Goal: Task Accomplishment & Management: Complete application form

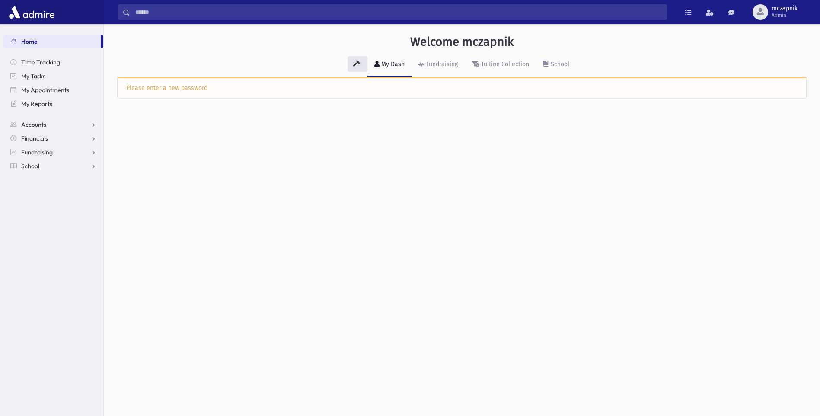
click at [184, 86] on div "Please enter a new password" at bounding box center [461, 87] width 671 height 9
click at [47, 163] on link "School" at bounding box center [53, 166] width 100 height 14
click at [32, 171] on link "School" at bounding box center [53, 166] width 100 height 14
click at [442, 60] on link "Fundraising" at bounding box center [437, 65] width 53 height 24
click at [269, 91] on div "Please enter a new password" at bounding box center [461, 87] width 671 height 9
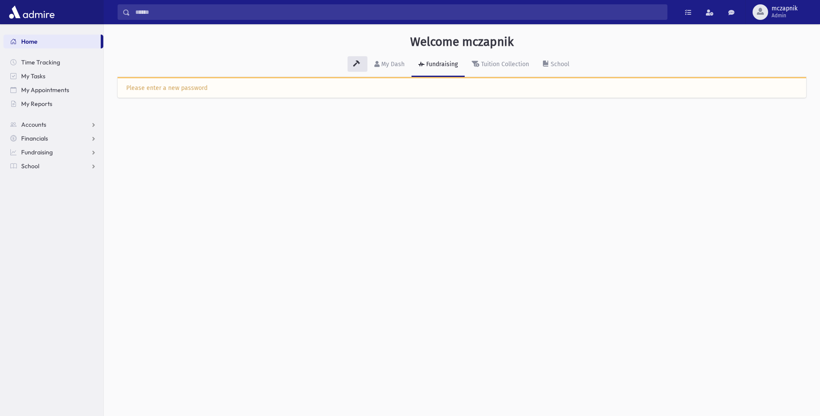
click at [267, 91] on div "Please enter a new password" at bounding box center [461, 87] width 671 height 9
click at [151, 92] on div "Please enter a new password" at bounding box center [461, 87] width 671 height 9
click at [149, 91] on div "Please enter a new password" at bounding box center [461, 87] width 671 height 9
click at [150, 92] on div "Please enter a new password" at bounding box center [462, 87] width 688 height 21
click at [162, 86] on div "Please enter a new password" at bounding box center [461, 87] width 671 height 9
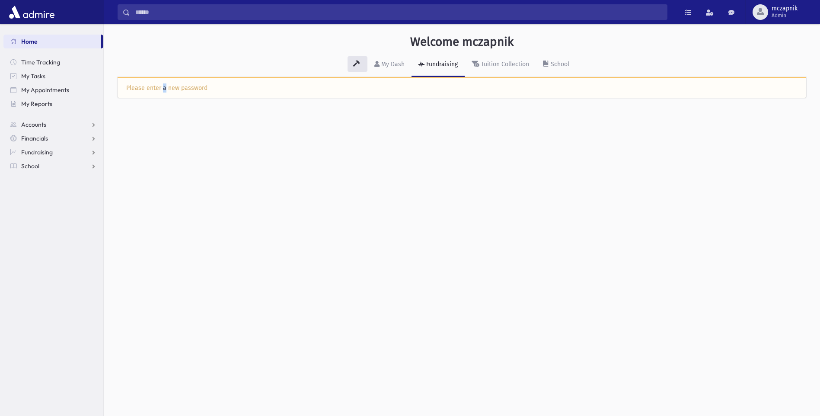
click at [162, 86] on div "Please enter a new password" at bounding box center [461, 87] width 671 height 9
click at [500, 61] on div "Tuition Collection" at bounding box center [504, 63] width 50 height 7
click at [564, 63] on div "School" at bounding box center [559, 63] width 20 height 7
click at [48, 66] on span "Time Tracking" at bounding box center [40, 62] width 39 height 8
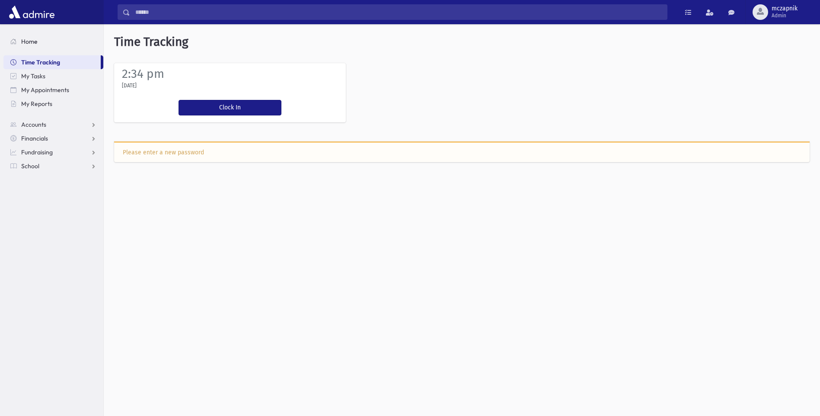
click at [43, 47] on link "Home" at bounding box center [53, 42] width 100 height 14
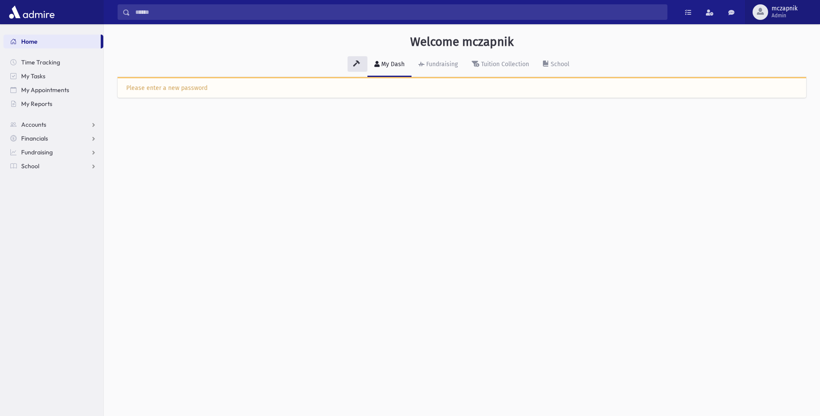
click at [780, 12] on span "Admin" at bounding box center [784, 15] width 26 height 7
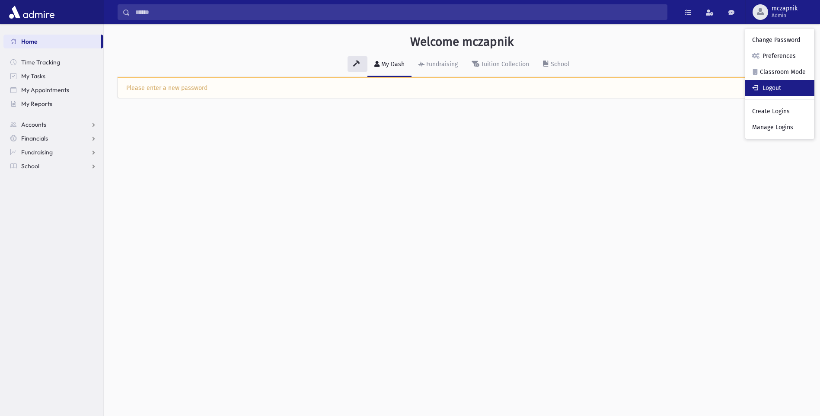
click at [765, 88] on link "Logout" at bounding box center [779, 88] width 69 height 16
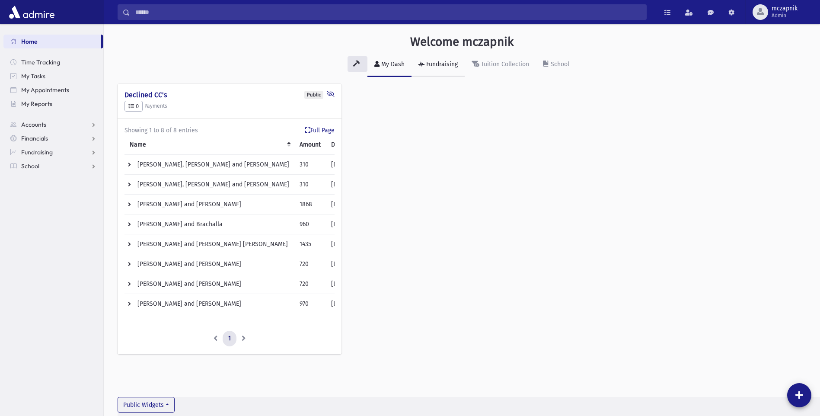
click at [432, 63] on div "Fundraising" at bounding box center [440, 63] width 33 height 7
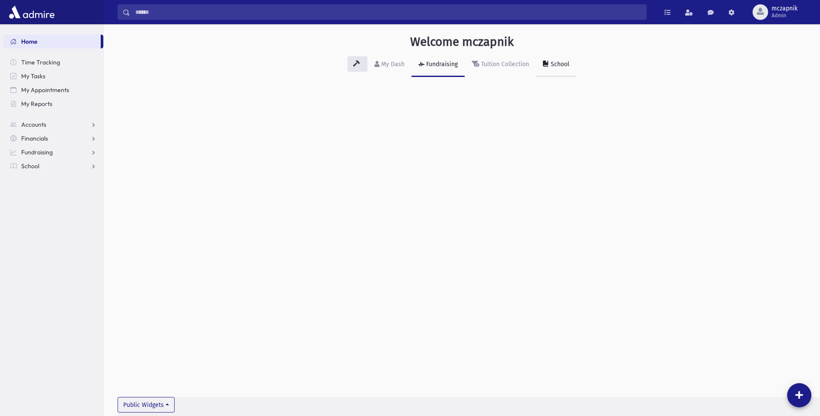
click at [550, 67] on div "School" at bounding box center [559, 63] width 20 height 7
click at [32, 165] on span "School" at bounding box center [30, 166] width 18 height 8
click at [558, 62] on div "School" at bounding box center [559, 63] width 20 height 7
click at [50, 197] on span "Attendance" at bounding box center [42, 194] width 32 height 8
click at [41, 207] on span "Entry" at bounding box center [40, 207] width 15 height 8
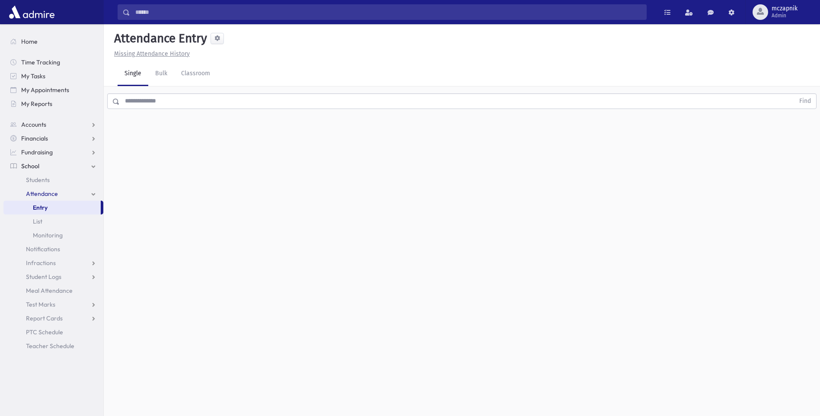
click at [140, 102] on input "text" at bounding box center [457, 101] width 674 height 16
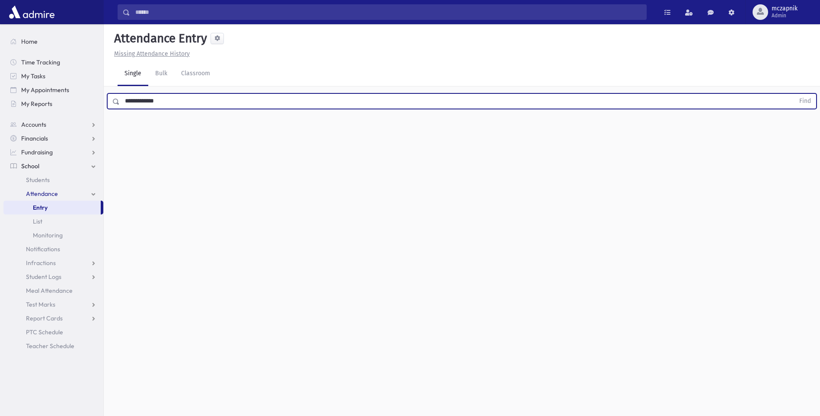
type input "**********"
click at [794, 94] on button "Find" at bounding box center [805, 101] width 22 height 15
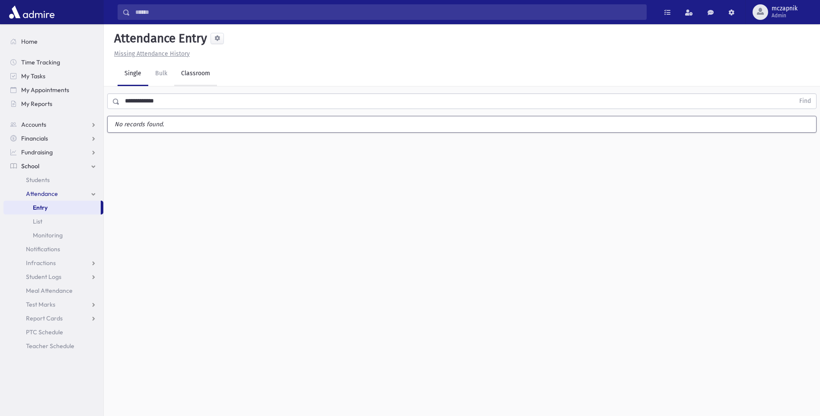
click at [197, 76] on link "Classroom" at bounding box center [195, 74] width 43 height 24
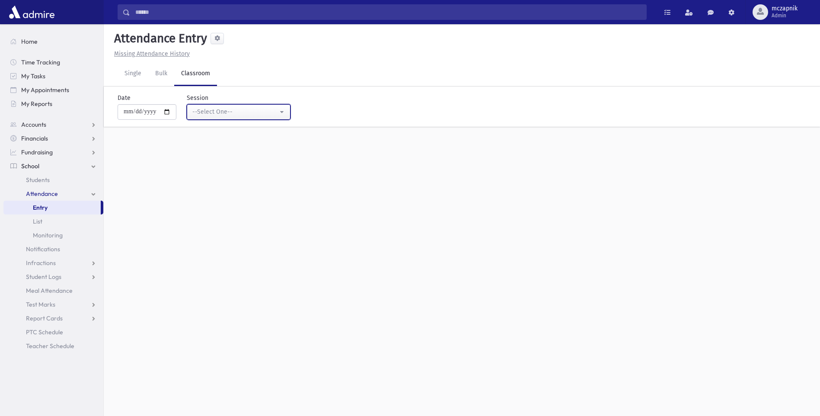
click at [269, 112] on div "--Select One--" at bounding box center [235, 111] width 86 height 9
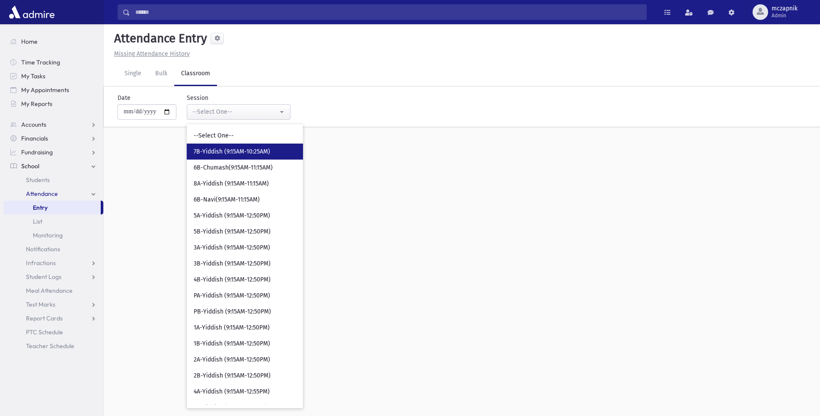
click at [252, 149] on span "7B-Yiddish (9:15AM-10:25AM)" at bounding box center [232, 151] width 76 height 9
select select "***"
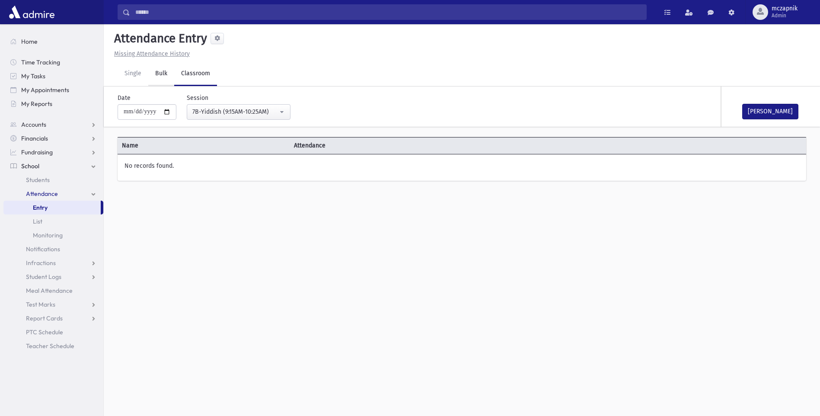
click at [161, 73] on link "Bulk" at bounding box center [161, 74] width 26 height 24
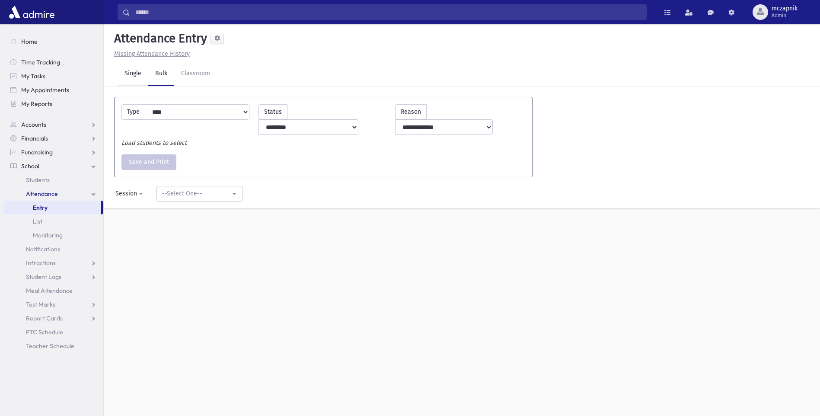
click at [130, 76] on link "Single" at bounding box center [133, 74] width 31 height 24
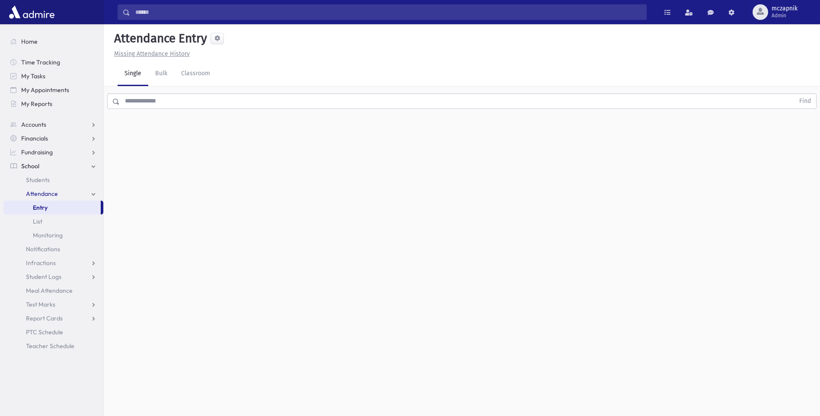
click at [151, 102] on input "text" at bounding box center [457, 101] width 674 height 16
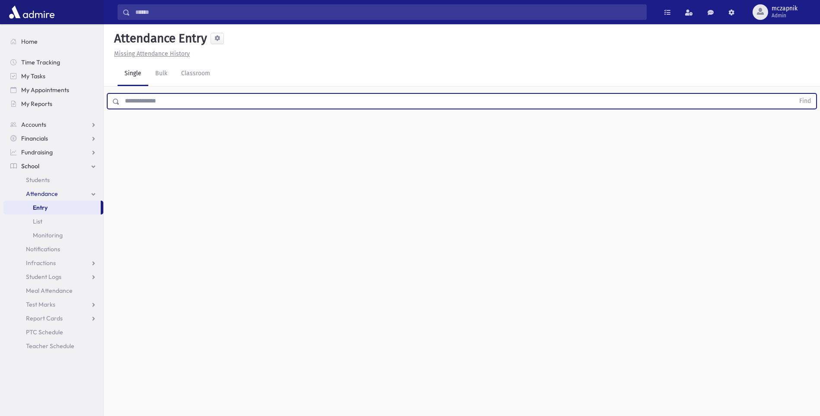
click at [193, 101] on input "text" at bounding box center [457, 101] width 674 height 16
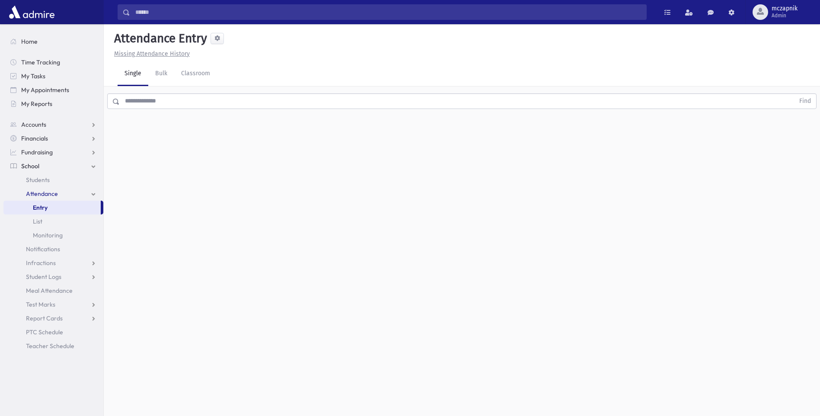
drag, startPoint x: 156, startPoint y: 143, endPoint x: 152, endPoint y: 134, distance: 9.7
click at [156, 143] on div "Attendance Entry Missing Attendance History Single Bulk Classroom Find 0 record…" at bounding box center [462, 219] width 716 height 391
click at [155, 98] on input "text" at bounding box center [457, 101] width 674 height 16
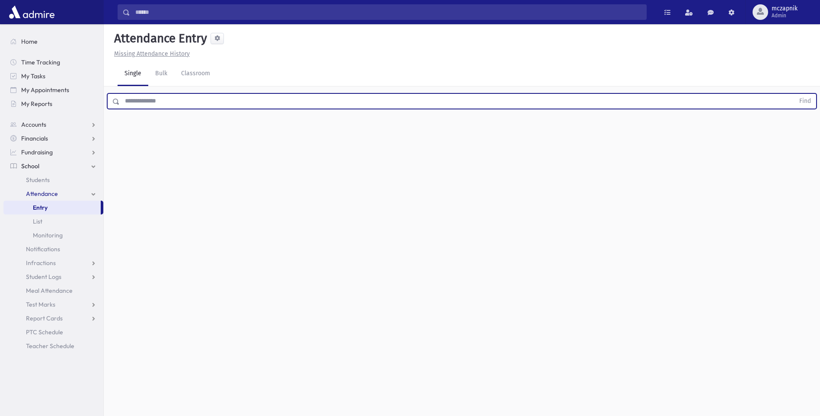
click at [176, 102] on input "text" at bounding box center [457, 101] width 674 height 16
click at [172, 101] on input "text" at bounding box center [457, 101] width 674 height 16
click at [158, 70] on link "Bulk" at bounding box center [161, 74] width 26 height 24
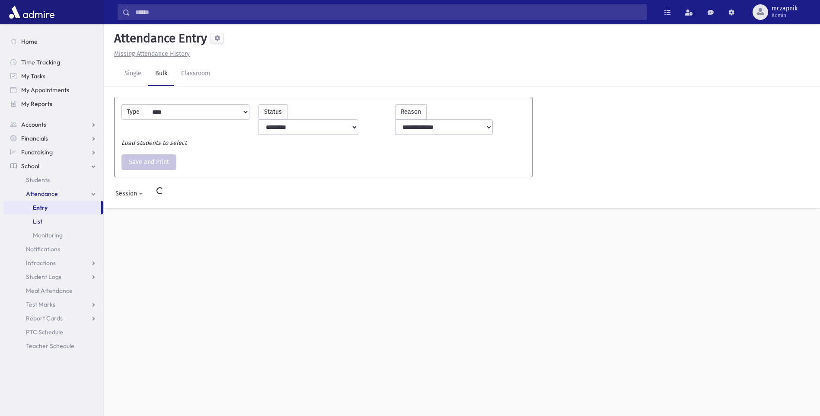
click at [43, 224] on link "List" at bounding box center [53, 221] width 100 height 14
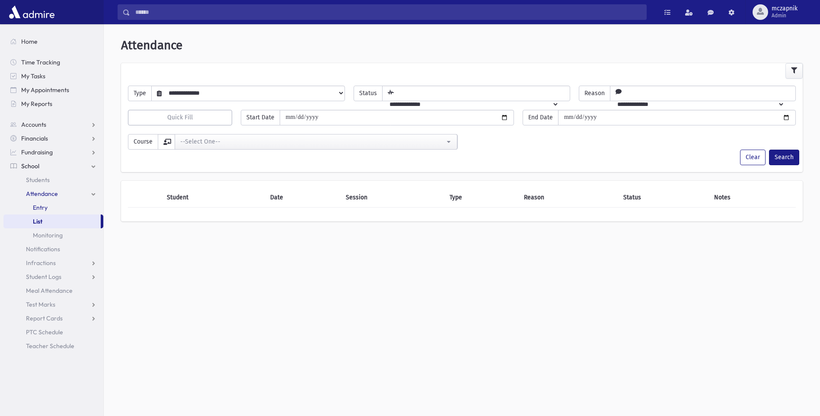
click at [41, 209] on span "Entry" at bounding box center [40, 207] width 15 height 8
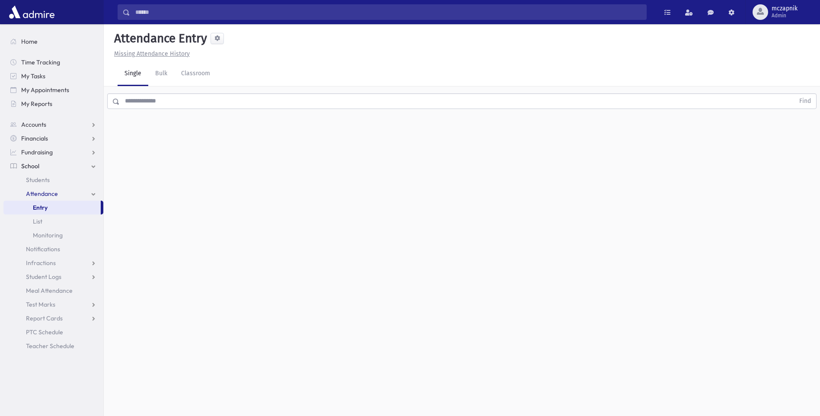
click at [153, 104] on input "text" at bounding box center [457, 101] width 674 height 16
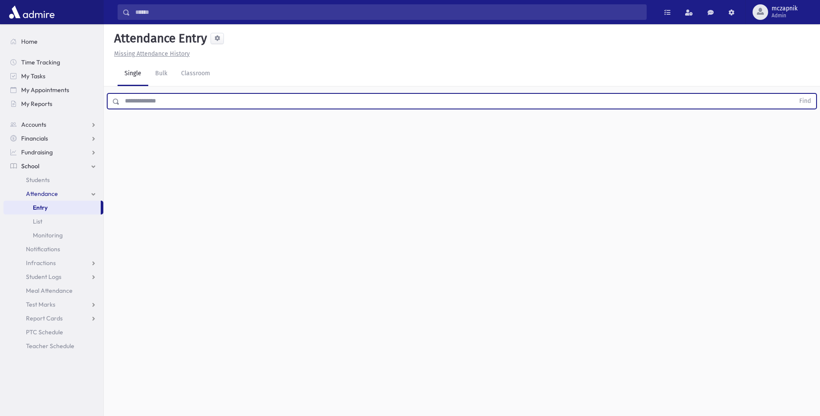
click at [156, 103] on input "text" at bounding box center [457, 101] width 674 height 16
type input "*********"
click at [794, 94] on button "Find" at bounding box center [805, 101] width 22 height 15
click at [44, 222] on link "List" at bounding box center [53, 221] width 100 height 14
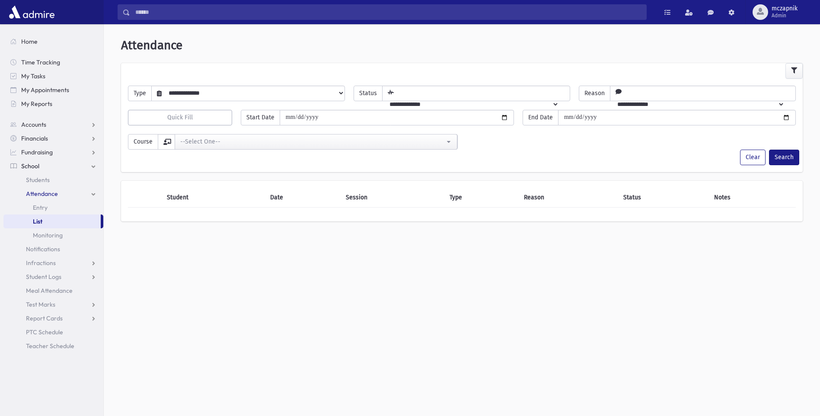
click at [262, 94] on select "**********" at bounding box center [253, 93] width 183 height 15
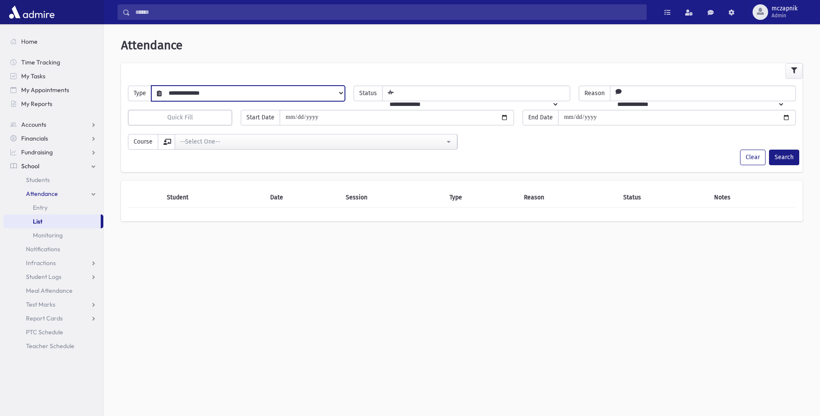
click at [261, 94] on select "**********" at bounding box center [253, 93] width 183 height 15
click at [236, 146] on div "--Select One--" at bounding box center [312, 141] width 264 height 9
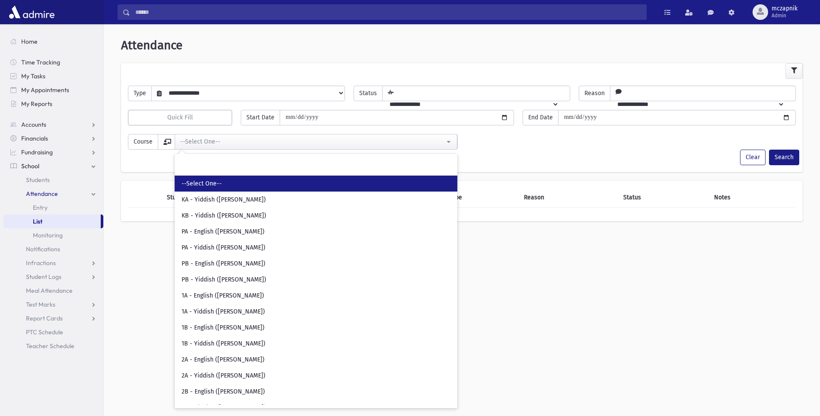
click at [226, 92] on select "**********" at bounding box center [253, 93] width 183 height 15
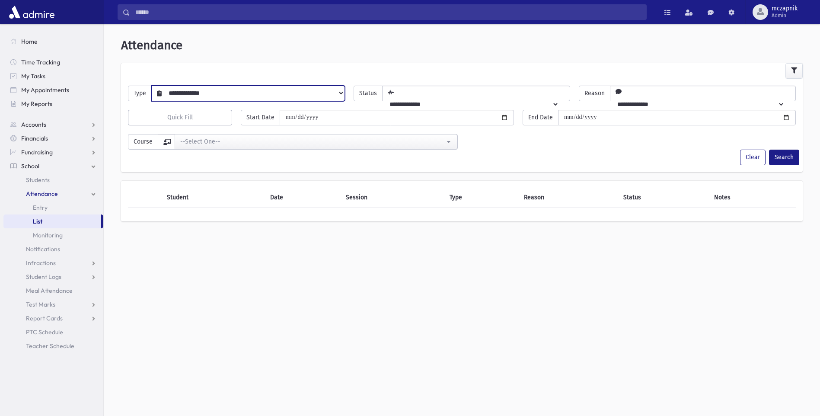
select select "******"
click at [162, 86] on select "**********" at bounding box center [253, 93] width 183 height 15
click at [424, 97] on select "**********" at bounding box center [470, 104] width 177 height 15
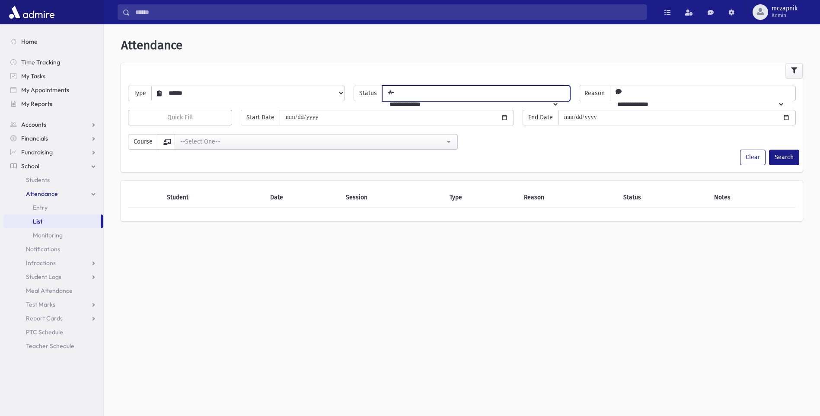
select select "*******"
click at [393, 97] on select "**********" at bounding box center [470, 104] width 177 height 15
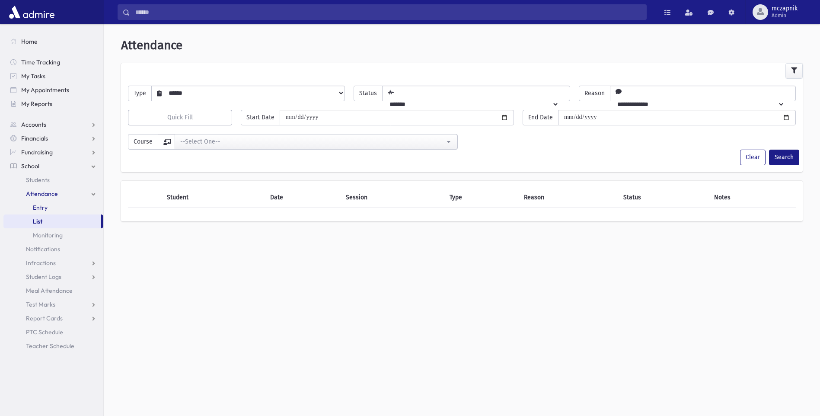
click at [50, 208] on link "Entry" at bounding box center [53, 207] width 100 height 14
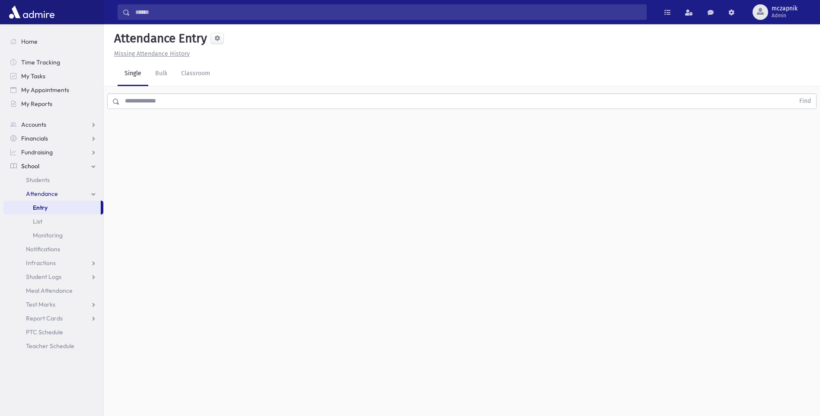
click at [50, 208] on link "Entry" at bounding box center [51, 207] width 97 height 14
click at [200, 70] on link "Classroom" at bounding box center [195, 74] width 43 height 24
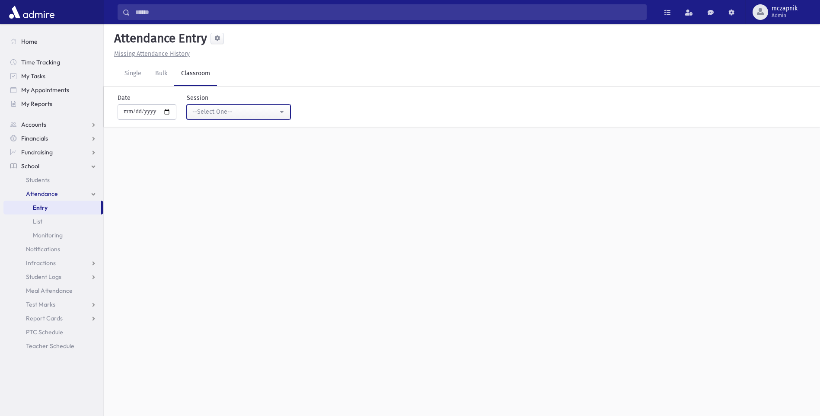
click at [229, 113] on div "--Select One--" at bounding box center [235, 111] width 86 height 9
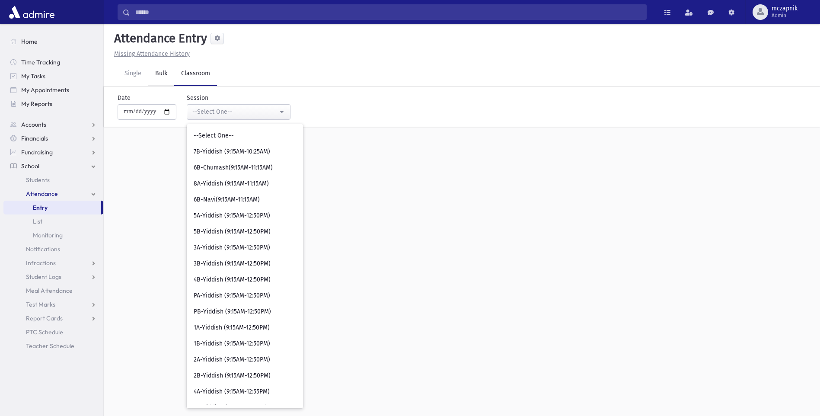
click at [163, 77] on link "Bulk" at bounding box center [161, 74] width 26 height 24
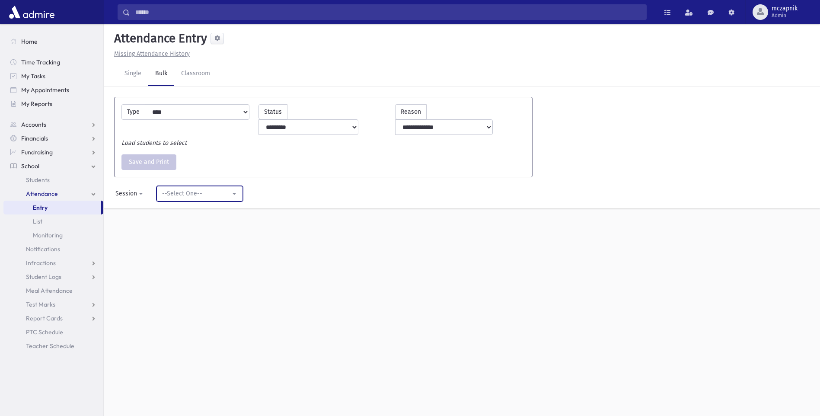
click at [212, 189] on div "--Select One--" at bounding box center [196, 193] width 68 height 9
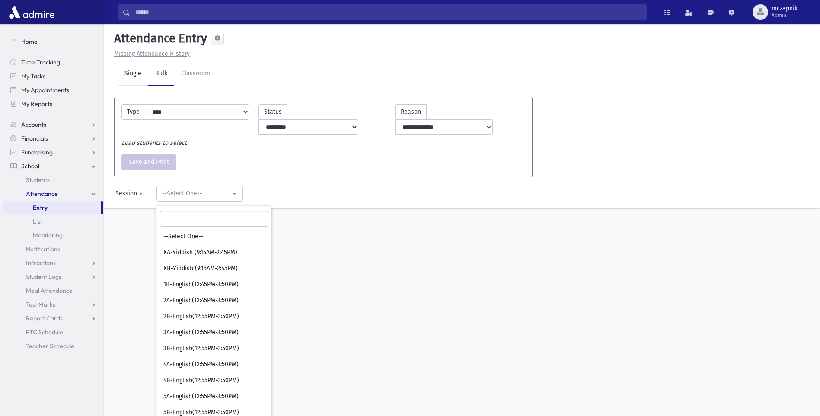
click at [132, 76] on link "Single" at bounding box center [133, 74] width 31 height 24
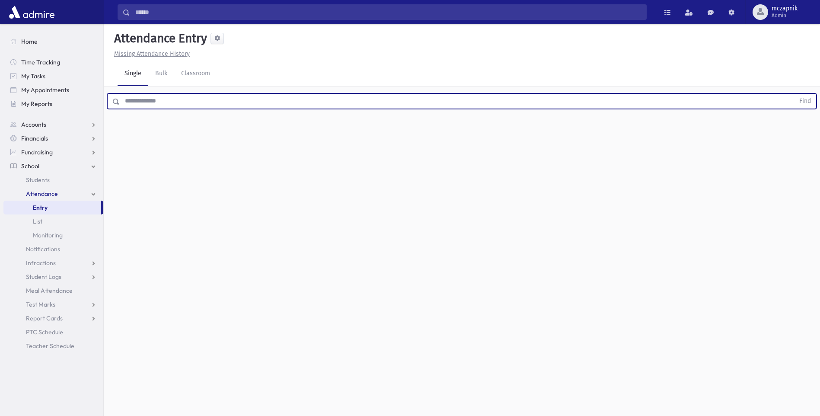
click at [149, 100] on input "text" at bounding box center [457, 101] width 674 height 16
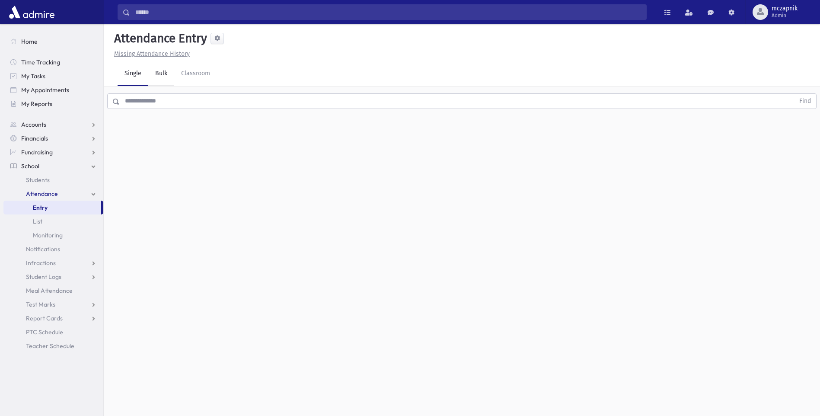
click at [165, 73] on link "Bulk" at bounding box center [161, 74] width 26 height 24
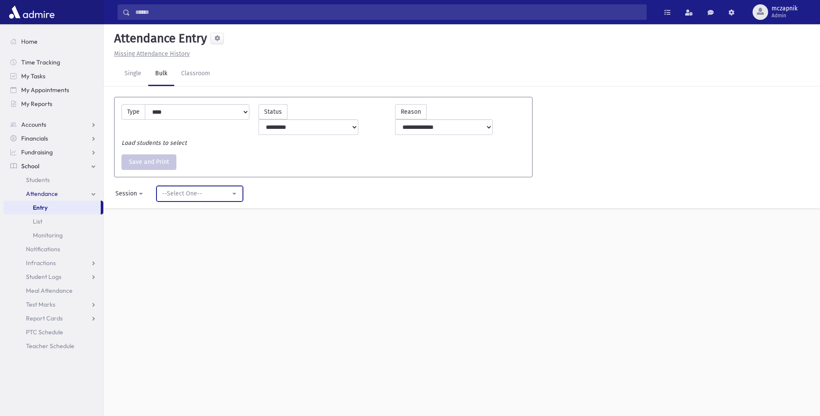
click at [222, 189] on div "--Select One--" at bounding box center [196, 193] width 68 height 9
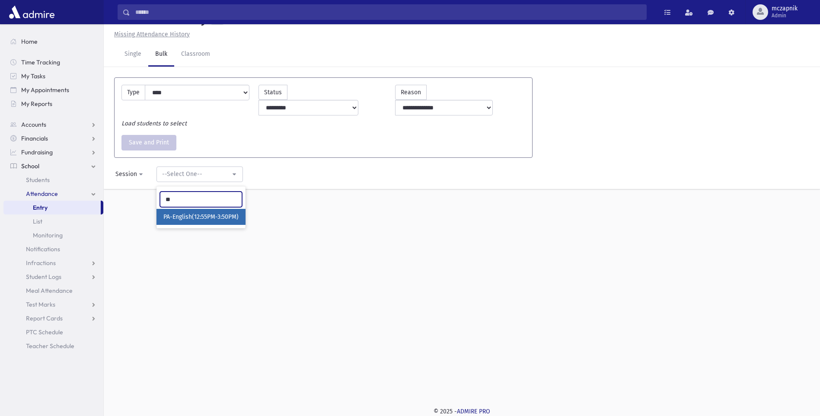
type input "*"
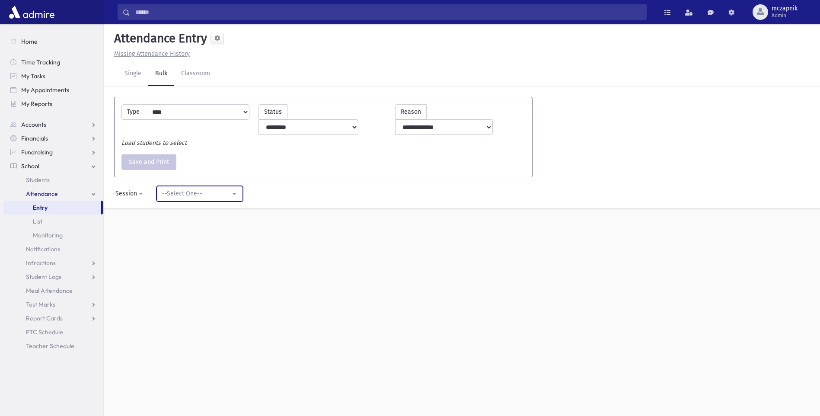
click at [229, 186] on button "--Select One--" at bounding box center [199, 194] width 86 height 16
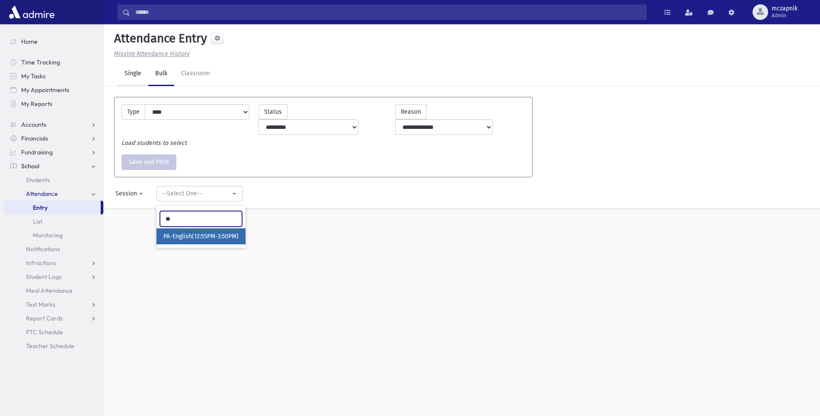
type input "**"
click at [129, 69] on link "Single" at bounding box center [133, 74] width 31 height 24
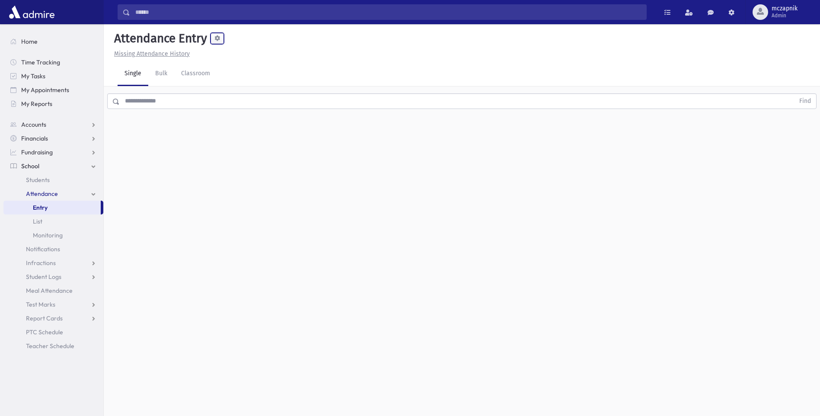
click at [216, 41] on button at bounding box center [216, 38] width 13 height 11
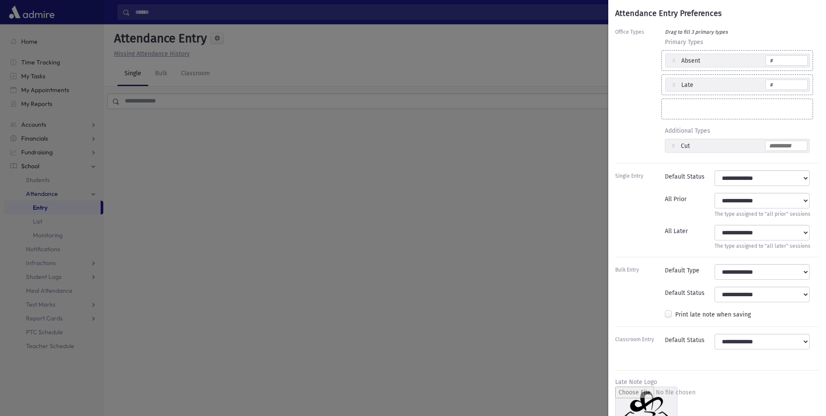
click at [381, 245] on div "Attendance Entry Preferences Office Types Drag to fill 3 primary types Primary …" at bounding box center [413, 208] width 826 height 416
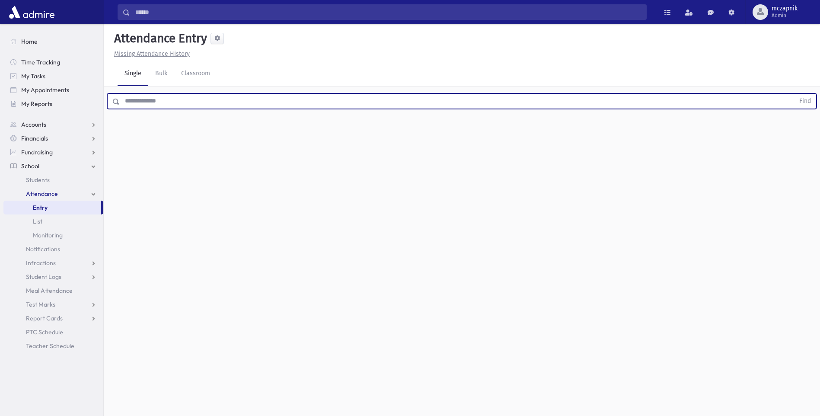
click at [167, 100] on input "text" at bounding box center [457, 101] width 674 height 16
type input "*"
type input "****"
click at [794, 94] on button "Find" at bounding box center [805, 101] width 22 height 15
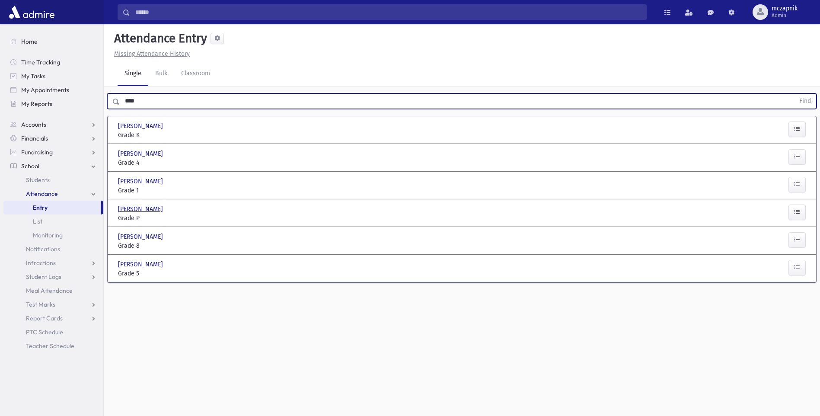
click at [133, 208] on span "[PERSON_NAME]" at bounding box center [141, 208] width 47 height 9
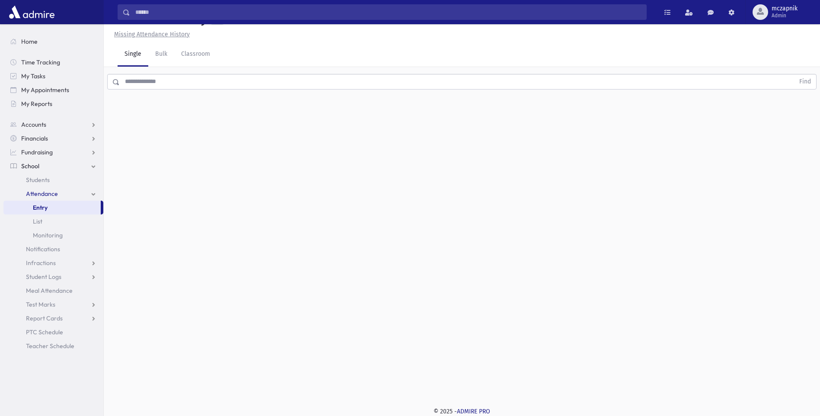
scroll to position [19, 0]
click at [199, 54] on link "Classroom" at bounding box center [195, 55] width 43 height 24
click at [125, 48] on link "Single" at bounding box center [133, 55] width 31 height 24
click at [199, 57] on link "Classroom" at bounding box center [195, 55] width 43 height 24
click at [158, 54] on link "Bulk" at bounding box center [161, 55] width 26 height 24
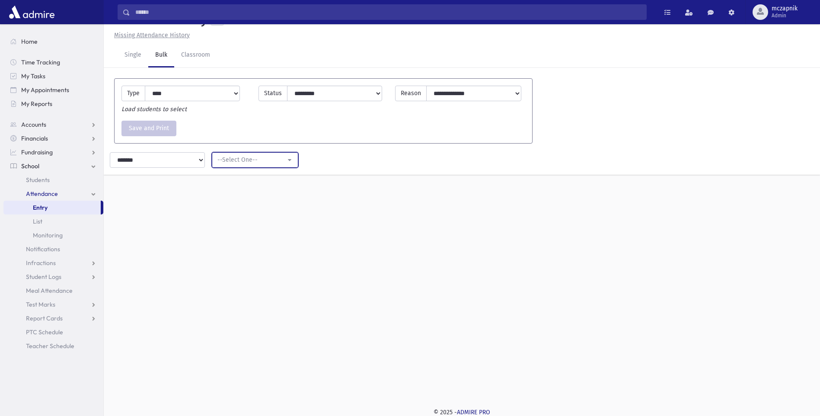
click at [228, 155] on div "--Select One--" at bounding box center [251, 159] width 68 height 9
click at [234, 162] on div "--Select One--" at bounding box center [251, 159] width 68 height 9
click at [294, 160] on button "--Select One--" at bounding box center [255, 160] width 86 height 16
click at [286, 159] on button "--Select One--" at bounding box center [255, 160] width 86 height 16
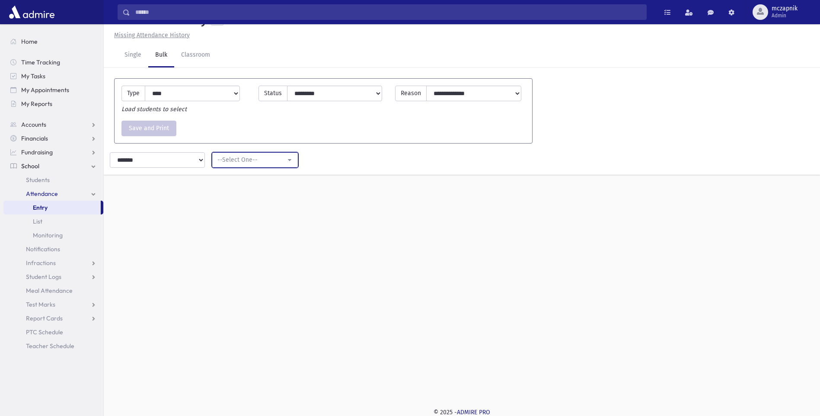
click at [286, 159] on button "--Select One--" at bounding box center [255, 160] width 86 height 16
click at [290, 161] on button "--Select One--" at bounding box center [255, 160] width 86 height 16
click at [287, 163] on button "--Select One--" at bounding box center [255, 160] width 86 height 16
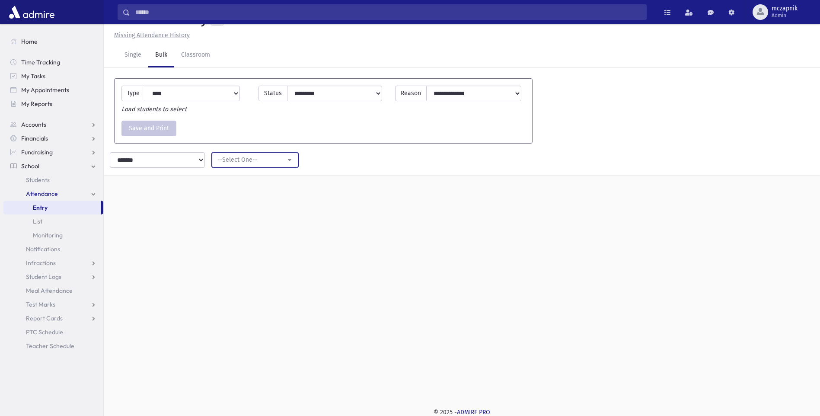
click at [287, 163] on button "--Select One--" at bounding box center [255, 160] width 86 height 16
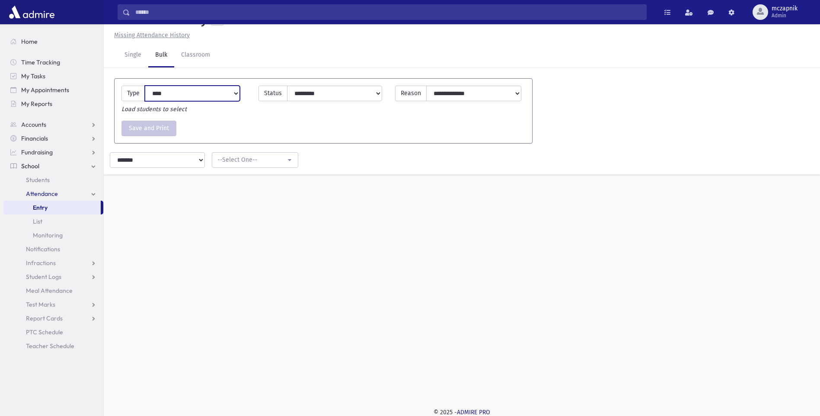
click at [223, 93] on select "**********" at bounding box center [192, 94] width 95 height 16
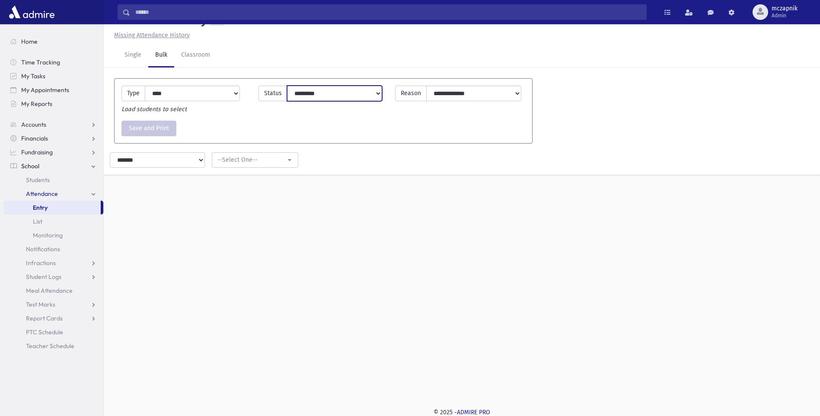
click at [331, 95] on select "**********" at bounding box center [334, 94] width 95 height 16
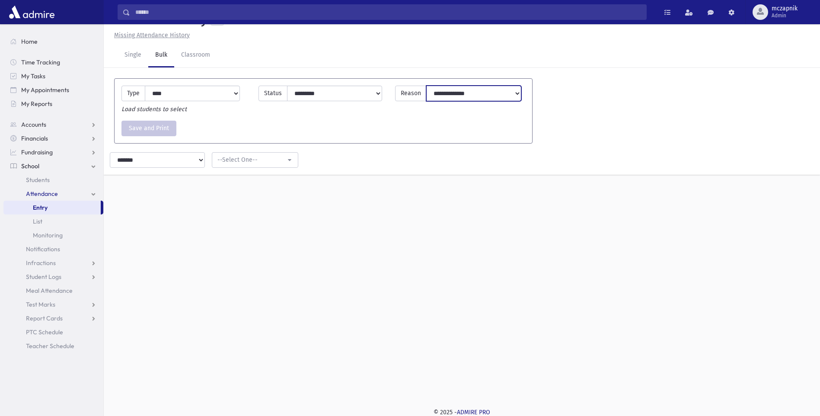
click at [442, 93] on select "**********" at bounding box center [473, 94] width 95 height 16
click at [183, 124] on div "Save and Print Save and Print" at bounding box center [323, 129] width 412 height 16
click at [202, 55] on link "Classroom" at bounding box center [195, 55] width 43 height 24
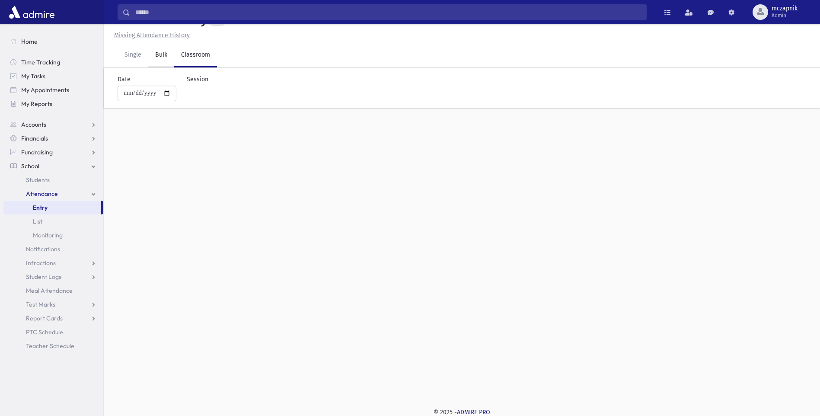
click at [159, 54] on link "Bulk" at bounding box center [161, 55] width 26 height 24
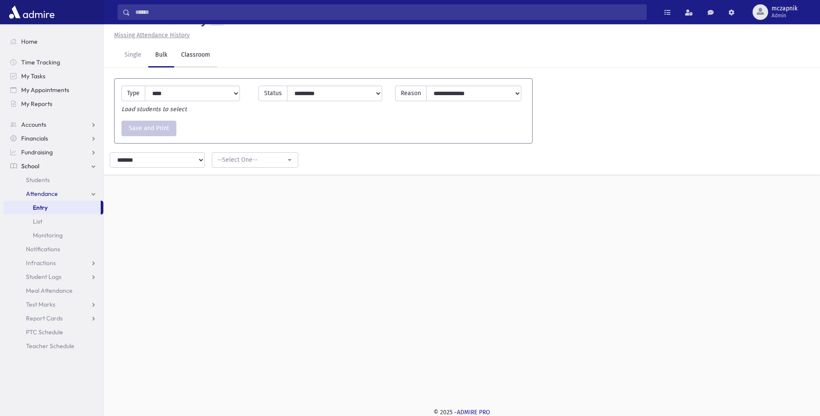
click at [204, 54] on link "Classroom" at bounding box center [195, 55] width 43 height 24
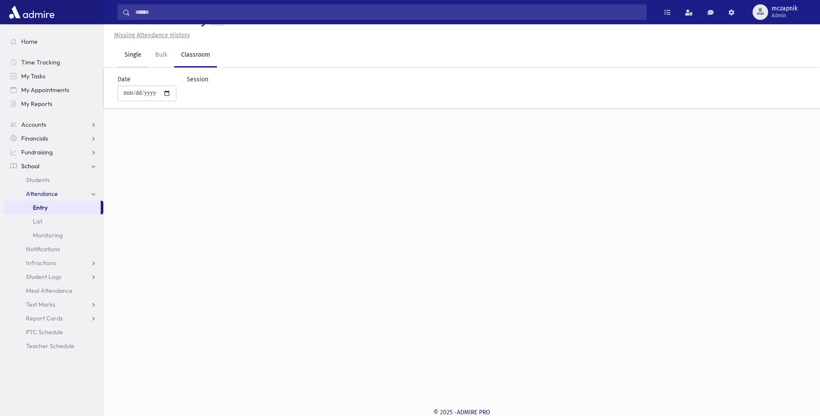
click at [134, 52] on link "Single" at bounding box center [133, 55] width 31 height 24
click at [194, 57] on link "Classroom" at bounding box center [195, 55] width 43 height 24
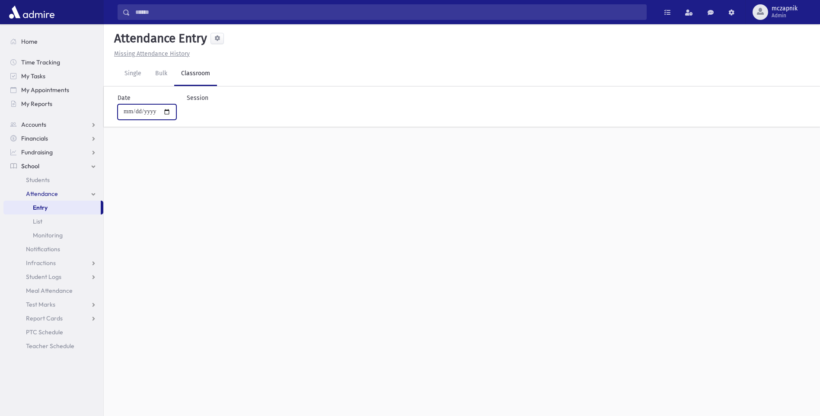
click at [173, 112] on input "**********" at bounding box center [147, 112] width 59 height 16
click at [216, 112] on div "**********" at bounding box center [233, 106] width 114 height 26
click at [251, 112] on div "--Select One--" at bounding box center [235, 111] width 86 height 9
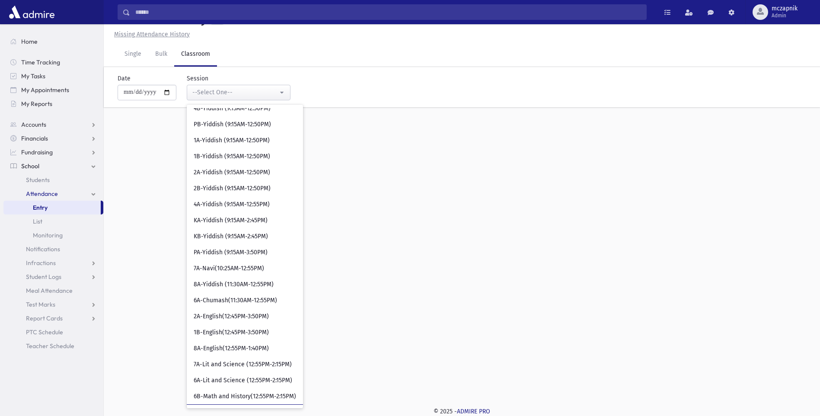
scroll to position [152, 0]
click at [251, 251] on span "PA-Yiddish (9:15AM-3:50PM)" at bounding box center [231, 252] width 74 height 9
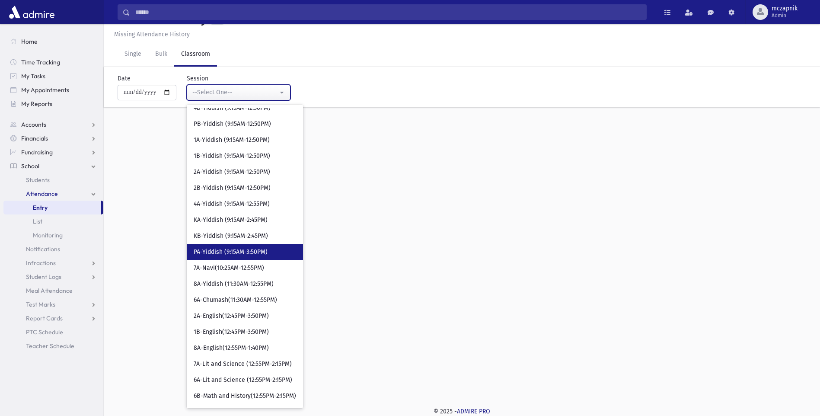
select select "***"
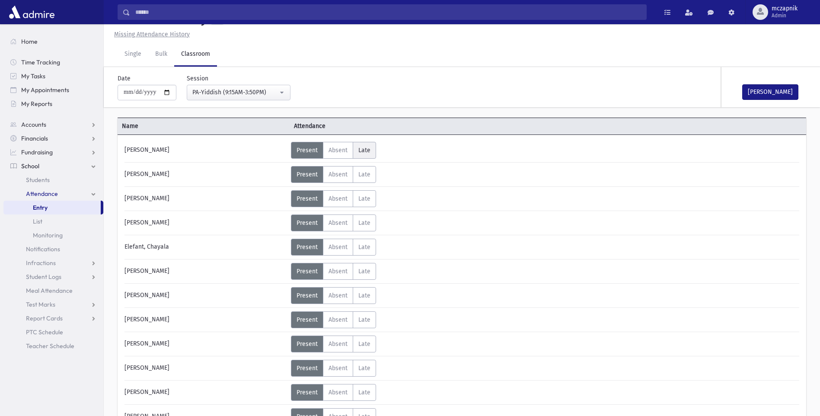
click at [364, 149] on span "Late" at bounding box center [364, 149] width 12 height 7
click at [415, 153] on span "Unexcused" at bounding box center [403, 153] width 34 height 9
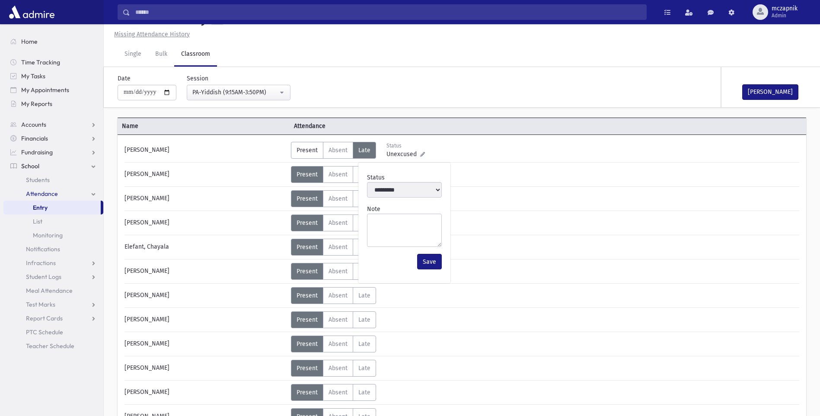
click at [450, 157] on div "Status Unexcused Admin: Present P Absent Absent [PERSON_NAME] Status Unexcused" at bounding box center [544, 150] width 506 height 17
click at [307, 143] on label "Present P" at bounding box center [307, 150] width 32 height 17
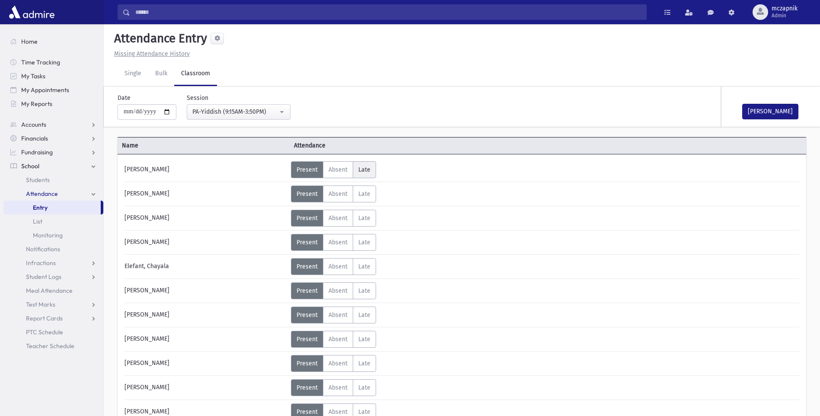
click at [363, 172] on span "Late" at bounding box center [364, 169] width 12 height 7
click at [329, 167] on span "Absent" at bounding box center [337, 169] width 19 height 7
click at [335, 191] on span "Absent" at bounding box center [337, 193] width 19 height 7
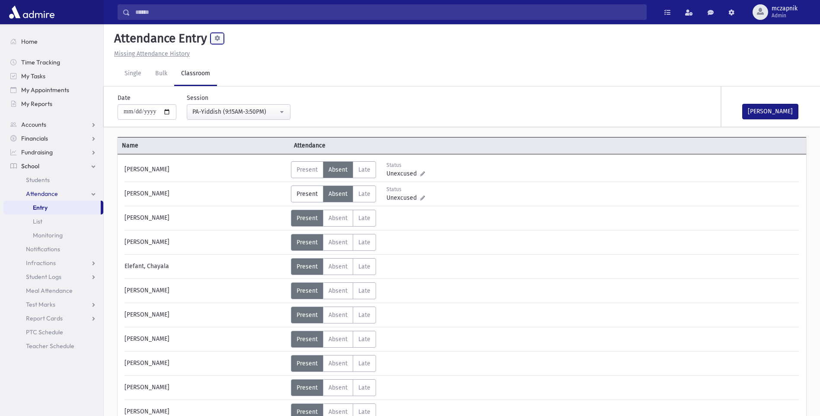
click at [217, 43] on button at bounding box center [216, 38] width 13 height 11
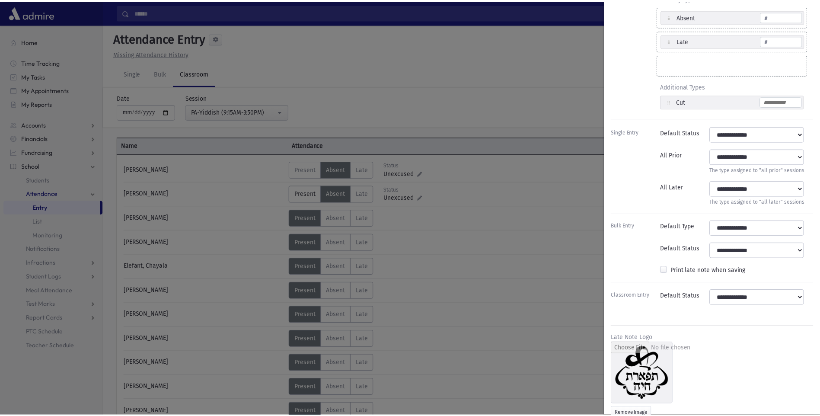
scroll to position [51, 0]
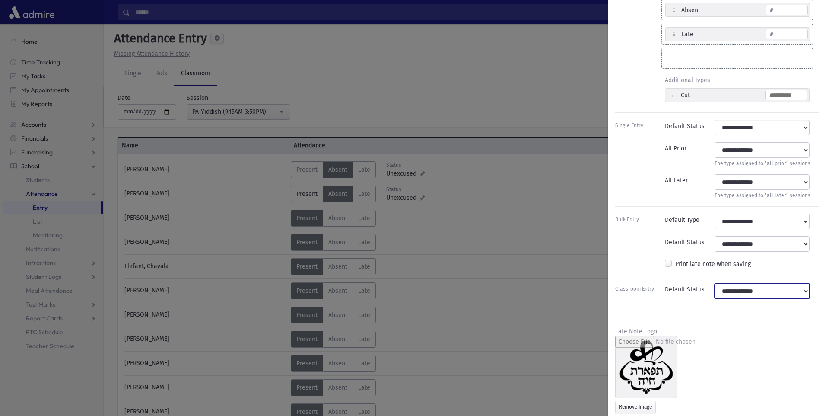
click at [774, 295] on select "**********" at bounding box center [762, 291] width 95 height 16
click at [629, 304] on div "Attendance Entry Preferences Office Types Drag to fill 3 primary types Primary …" at bounding box center [717, 208] width 218 height 416
click at [456, 237] on div "Attendance Entry Preferences Office Types Drag to fill 3 primary types Primary …" at bounding box center [413, 208] width 826 height 416
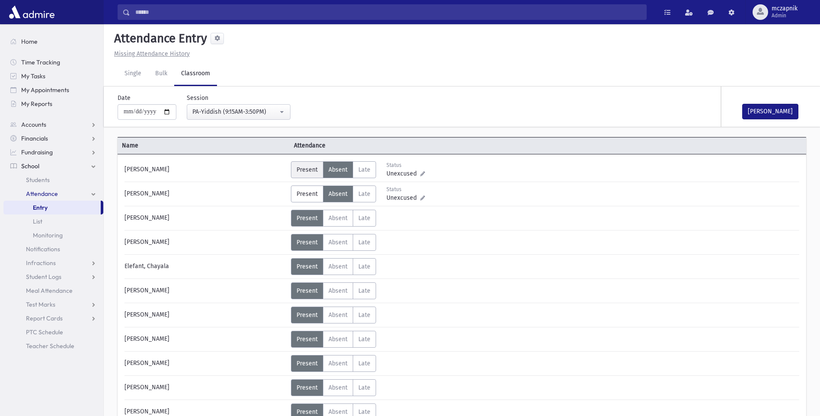
click at [307, 167] on span "Present" at bounding box center [306, 169] width 21 height 7
click at [313, 194] on span "Present" at bounding box center [306, 193] width 21 height 7
click at [132, 76] on link "Single" at bounding box center [133, 74] width 31 height 24
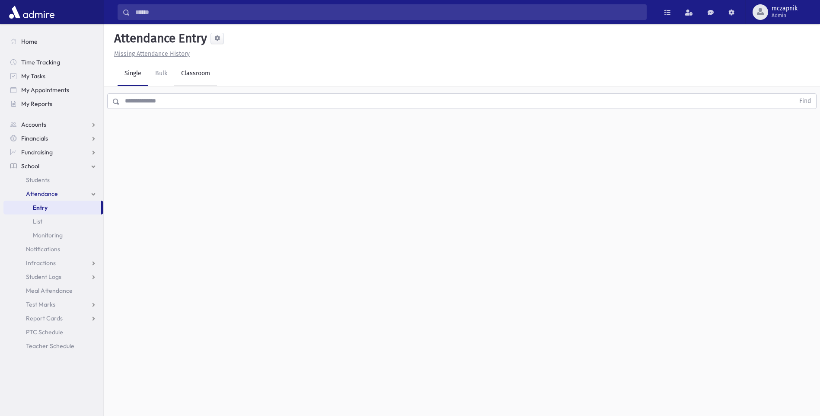
click at [194, 71] on link "Classroom" at bounding box center [195, 74] width 43 height 24
click at [131, 73] on link "Single" at bounding box center [133, 74] width 31 height 24
click at [134, 106] on input "text" at bounding box center [457, 101] width 674 height 16
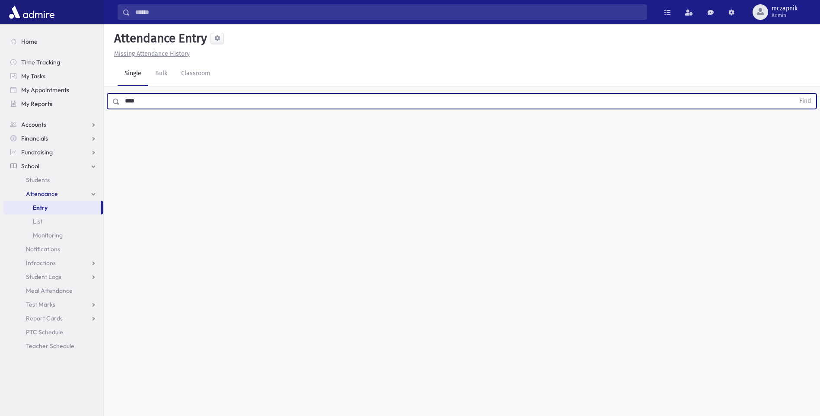
type input "****"
click at [794, 94] on button "Find" at bounding box center [805, 101] width 22 height 15
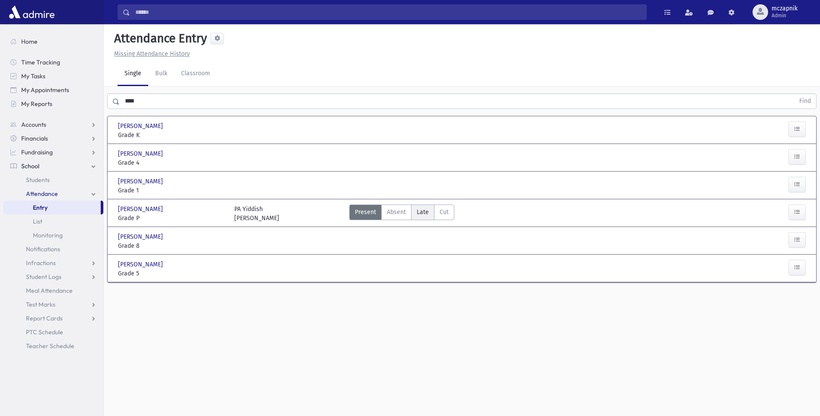
click at [419, 209] on span "Late" at bounding box center [422, 211] width 12 height 9
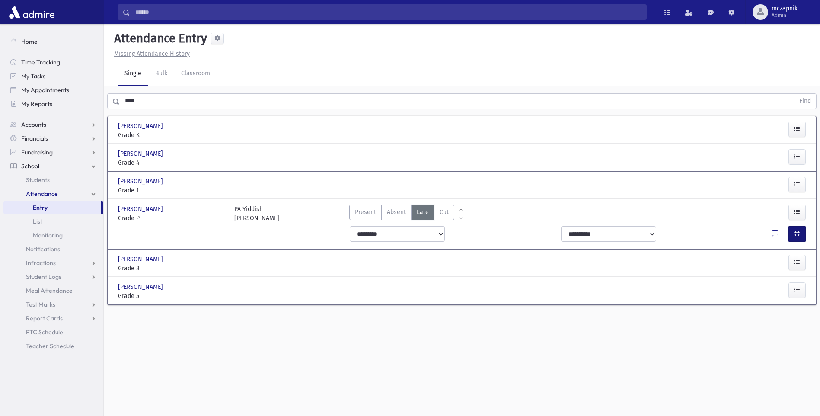
click at [795, 235] on icon "button" at bounding box center [797, 233] width 6 height 7
click at [365, 216] on label "Present P" at bounding box center [365, 212] width 32 height 16
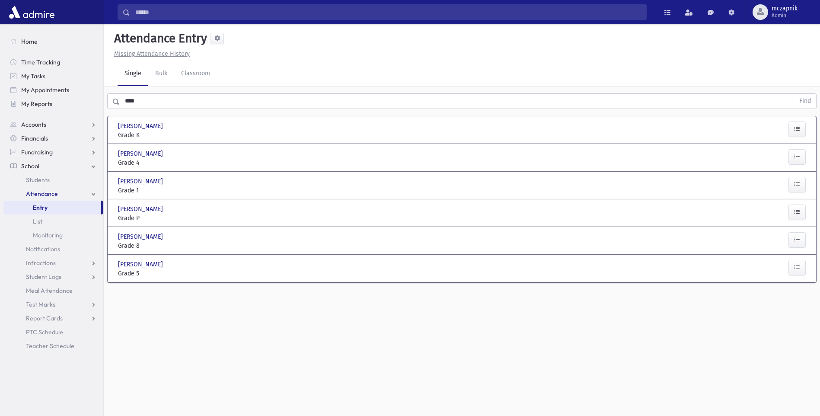
click at [811, 346] on div "Attendance Entry Missing Attendance History Single Bulk Classroom **** Find [PE…" at bounding box center [462, 219] width 716 height 391
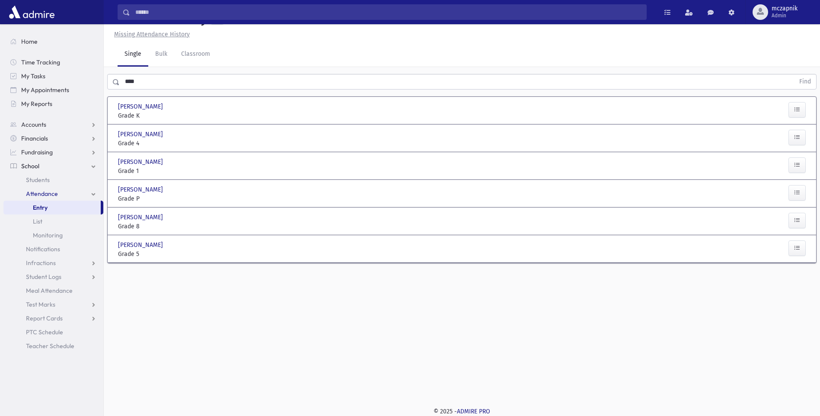
click at [571, 381] on div "Attendance Entry Missing Attendance History Single Bulk Classroom **** Find [PE…" at bounding box center [462, 200] width 716 height 391
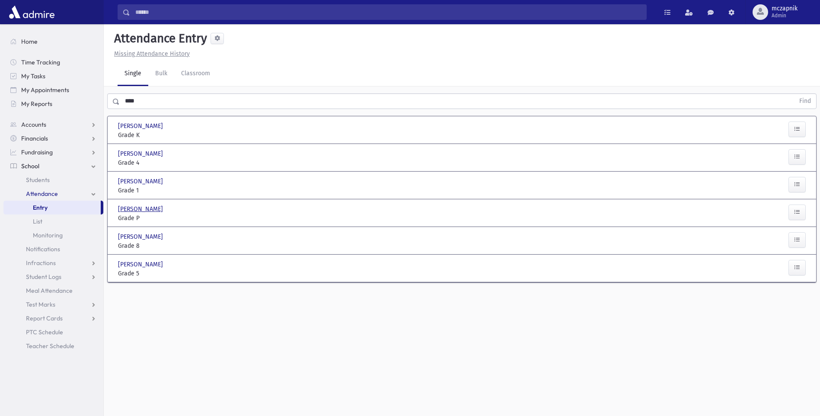
click at [137, 211] on span "[PERSON_NAME]" at bounding box center [141, 208] width 47 height 9
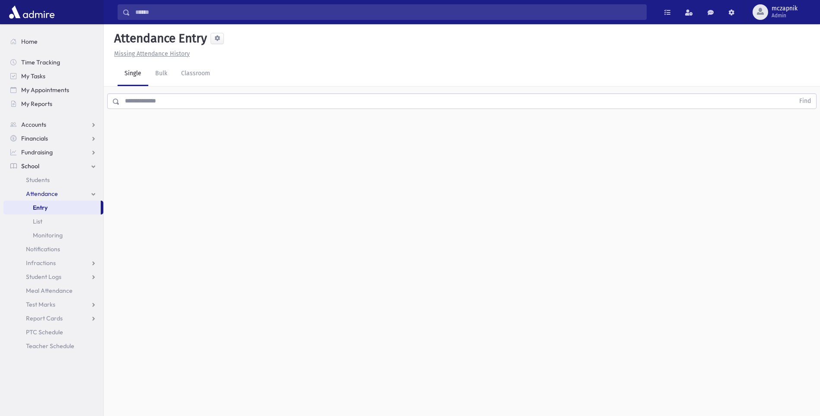
click at [134, 82] on link "Single" at bounding box center [133, 74] width 31 height 24
click at [146, 101] on input "text" at bounding box center [457, 101] width 674 height 16
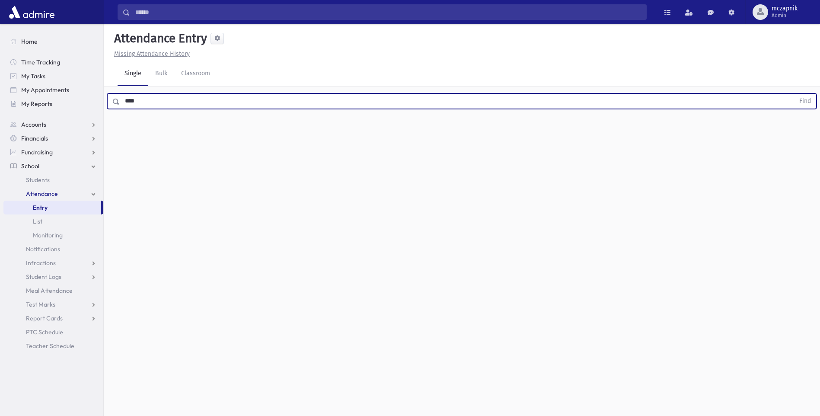
type input "****"
click at [794, 94] on button "Find" at bounding box center [805, 101] width 22 height 15
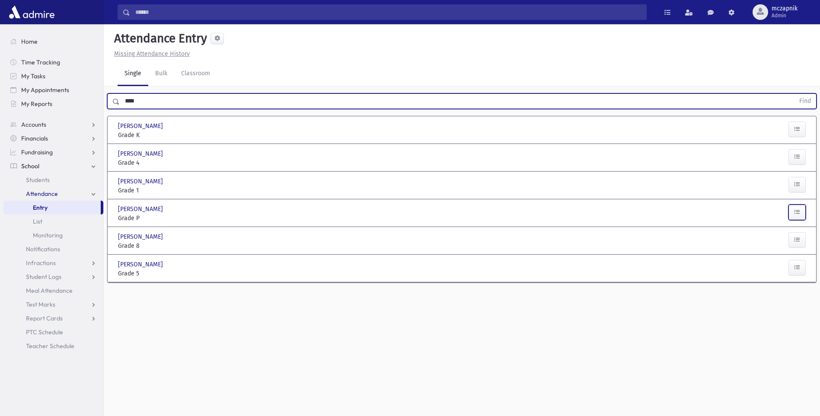
click at [797, 213] on icon "button" at bounding box center [797, 211] width 6 height 7
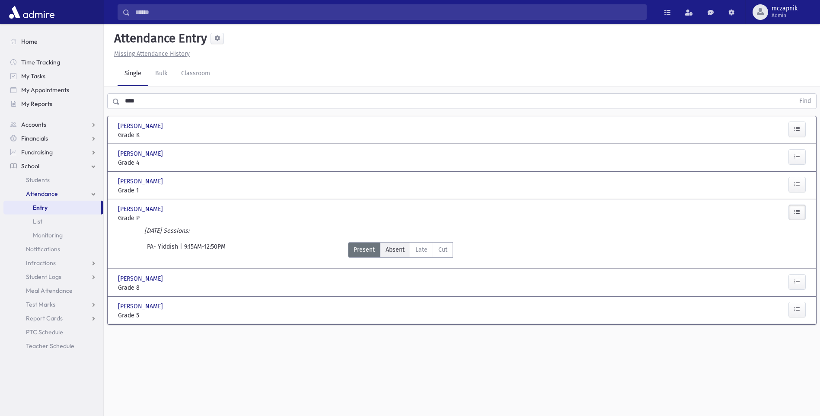
click at [406, 251] on label "Absent A" at bounding box center [395, 250] width 30 height 16
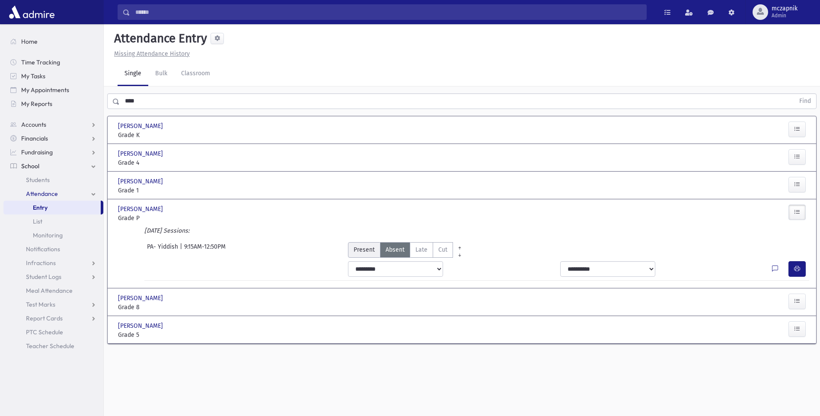
click at [364, 248] on span "Present" at bounding box center [363, 249] width 21 height 9
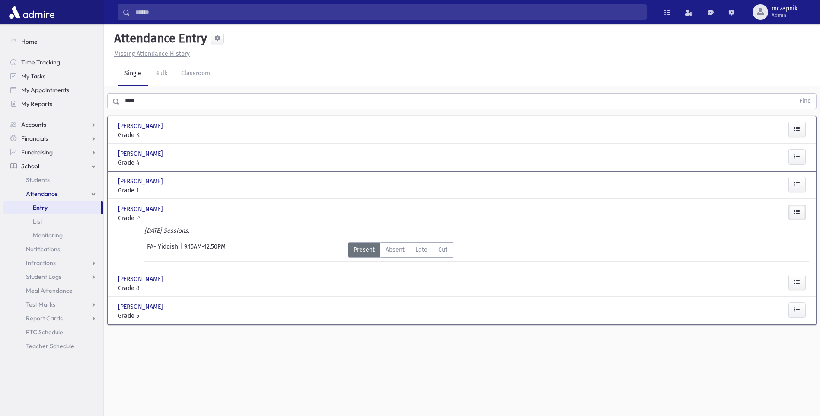
click at [34, 169] on span "School" at bounding box center [30, 166] width 18 height 8
click at [157, 76] on link "Bulk" at bounding box center [161, 74] width 26 height 24
